Goal: Task Accomplishment & Management: Use online tool/utility

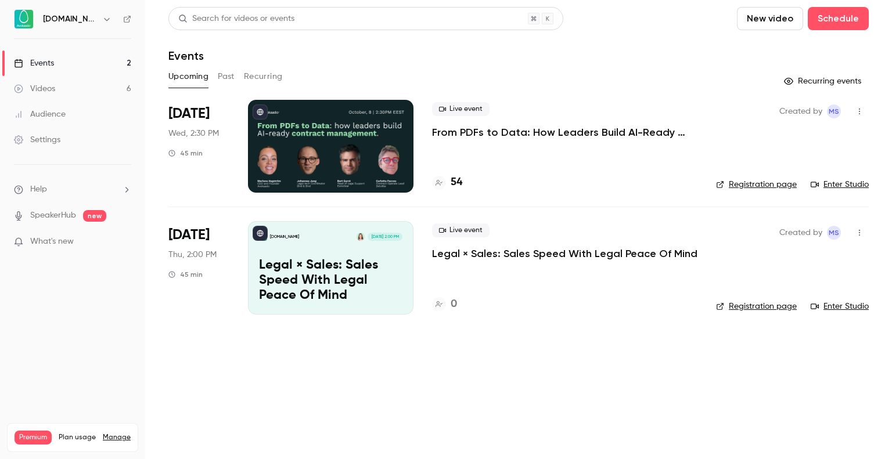
click at [523, 129] on p "From PDFs to Data: How Leaders Build AI-Ready Contract Management." at bounding box center [564, 132] width 265 height 14
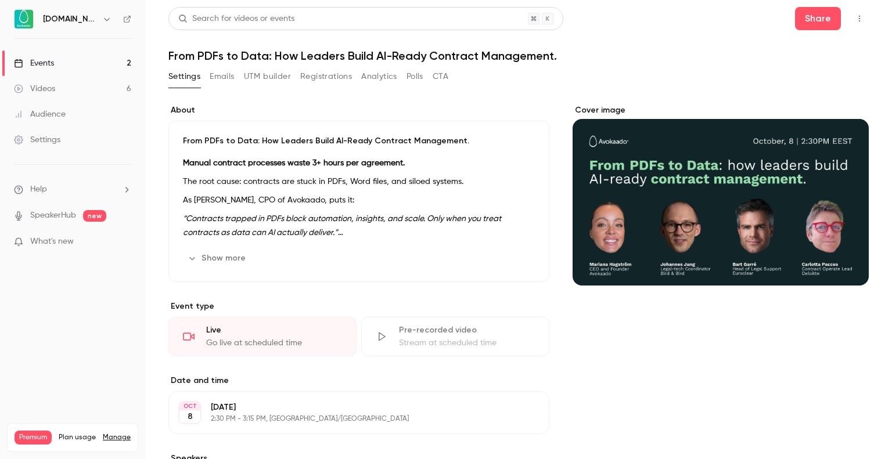
click at [349, 76] on button "Registrations" at bounding box center [326, 76] width 52 height 19
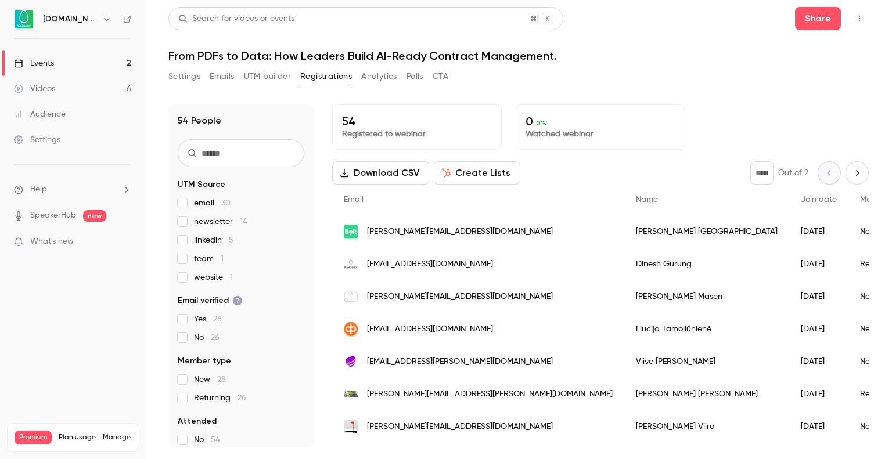
click at [275, 76] on button "UTM builder" at bounding box center [267, 76] width 47 height 19
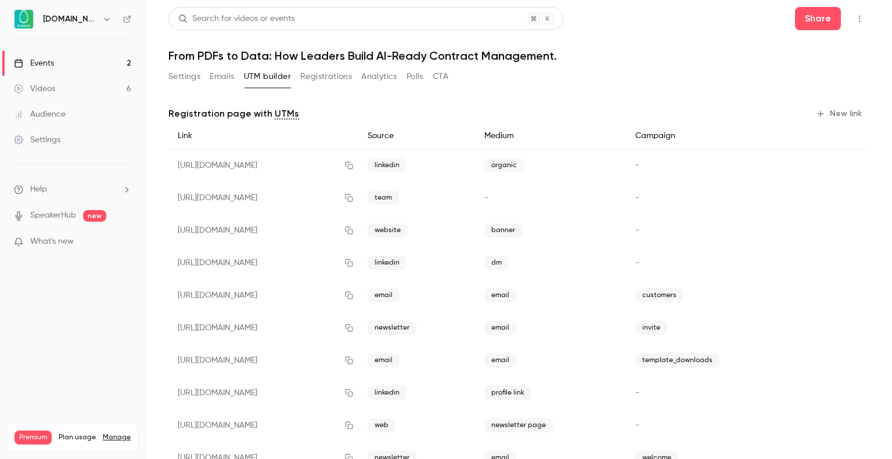
click at [834, 116] on button "New link" at bounding box center [839, 113] width 57 height 19
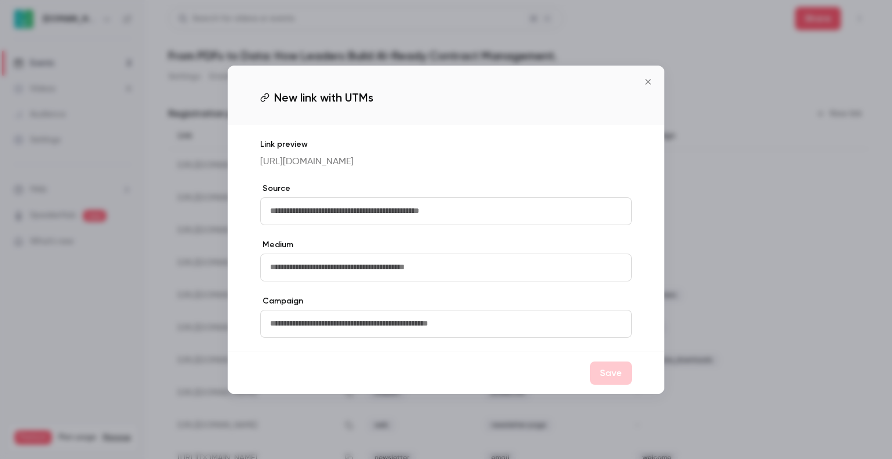
click at [445, 224] on input "text" at bounding box center [445, 211] width 371 height 28
type input "*****"
click at [345, 270] on input "text" at bounding box center [445, 268] width 371 height 28
type input "********"
click at [316, 323] on input "text" at bounding box center [445, 324] width 371 height 28
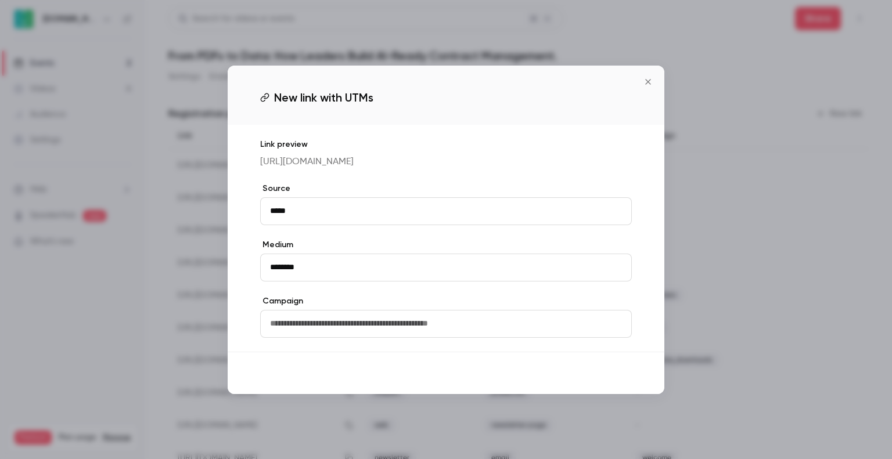
click at [600, 376] on button "Save" at bounding box center [611, 373] width 42 height 23
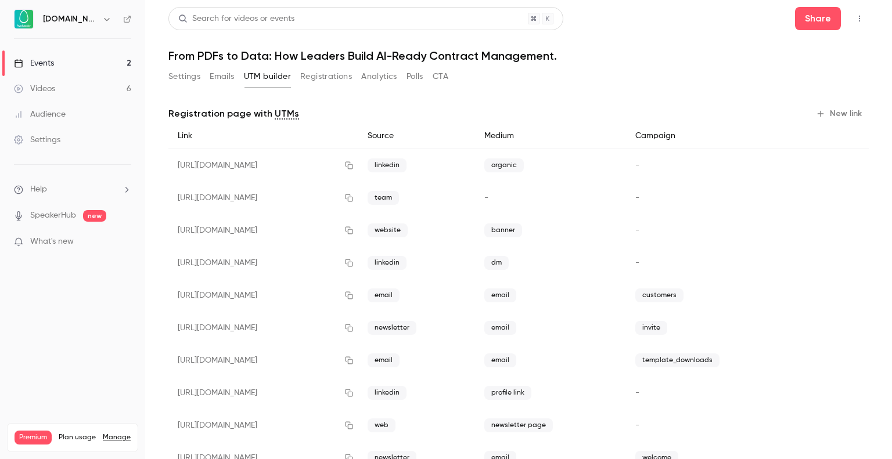
scroll to position [105, 0]
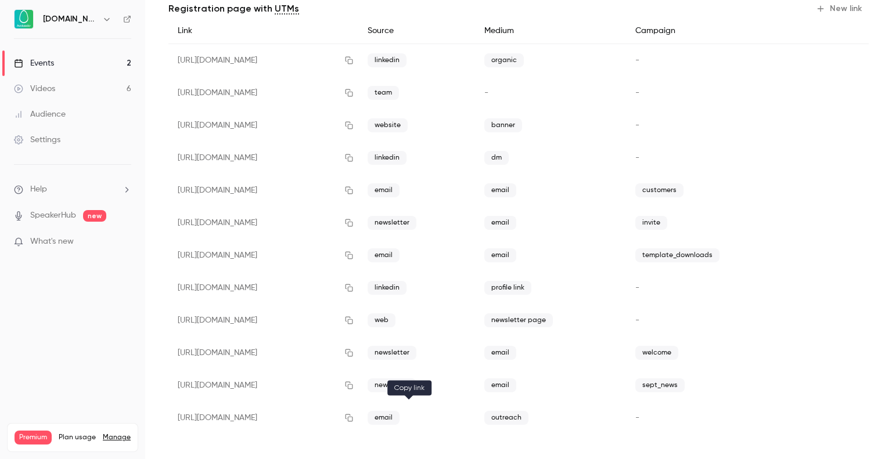
click at [354, 420] on icon "button" at bounding box center [348, 418] width 9 height 8
click at [846, 417] on icon "button" at bounding box center [850, 418] width 8 height 8
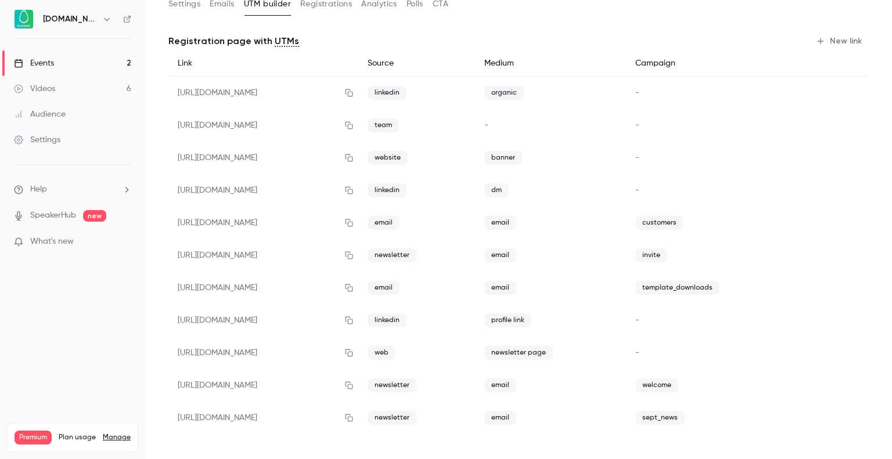
click at [823, 42] on button "New link" at bounding box center [839, 41] width 57 height 19
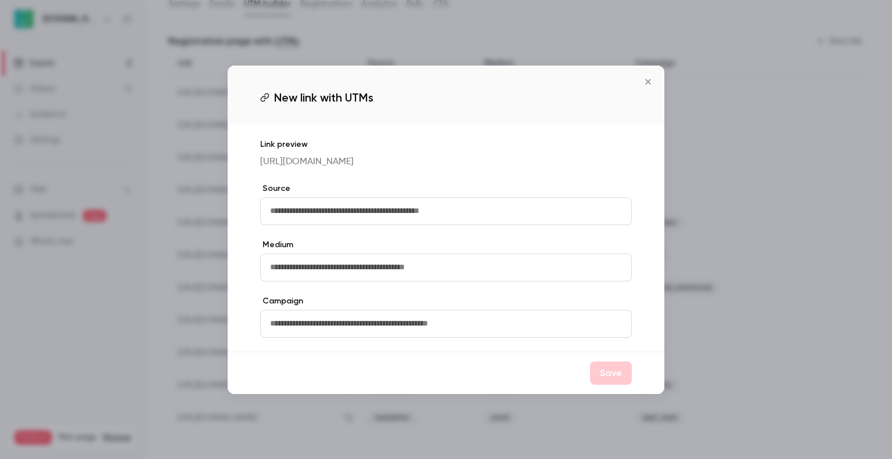
click at [373, 235] on div "Link preview [URL][DOMAIN_NAME] Source Medium Campaign" at bounding box center [446, 238] width 437 height 227
click at [334, 220] on input "text" at bounding box center [445, 211] width 371 height 28
drag, startPoint x: 376, startPoint y: 218, endPoint x: 236, endPoint y: 204, distance: 141.2
click at [236, 204] on div "**********" at bounding box center [446, 238] width 437 height 227
type input "**********"
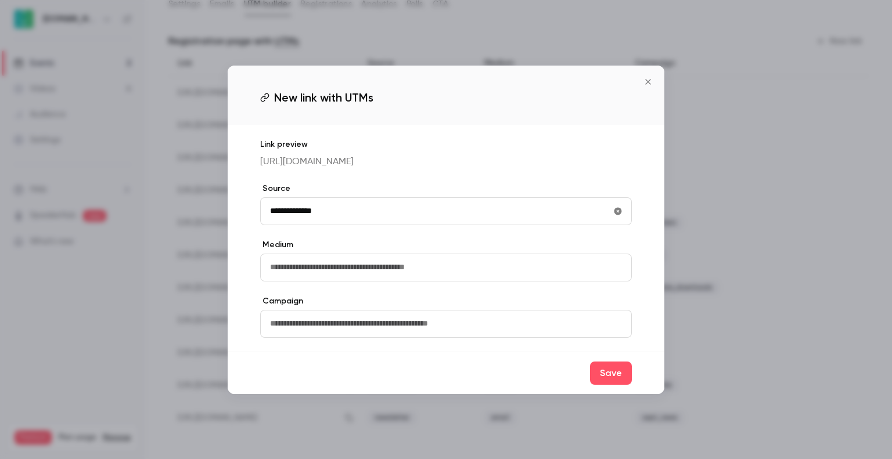
click at [460, 251] on label "Medium" at bounding box center [445, 245] width 371 height 12
click at [607, 382] on button "Save" at bounding box center [611, 373] width 42 height 23
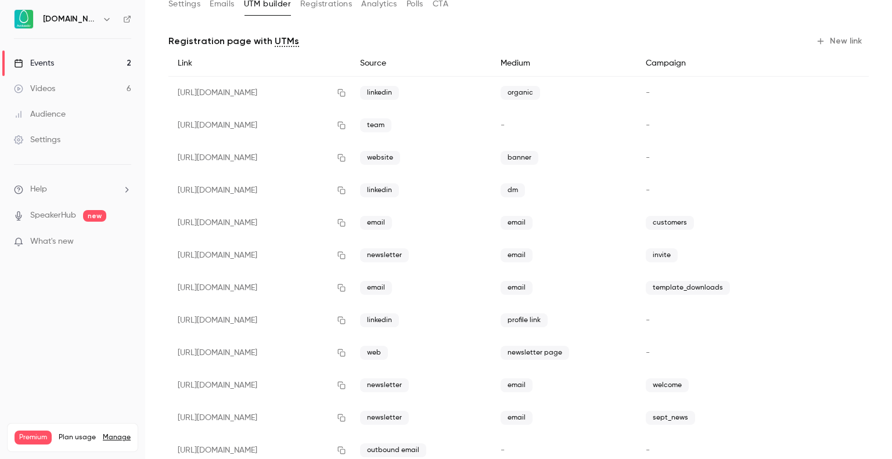
scroll to position [105, 0]
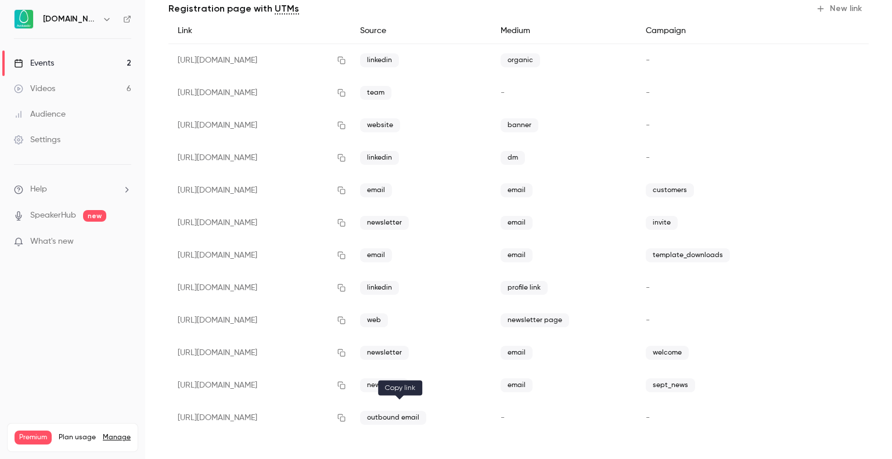
click at [346, 415] on icon "button" at bounding box center [341, 418] width 9 height 8
